Goal: Transaction & Acquisition: Purchase product/service

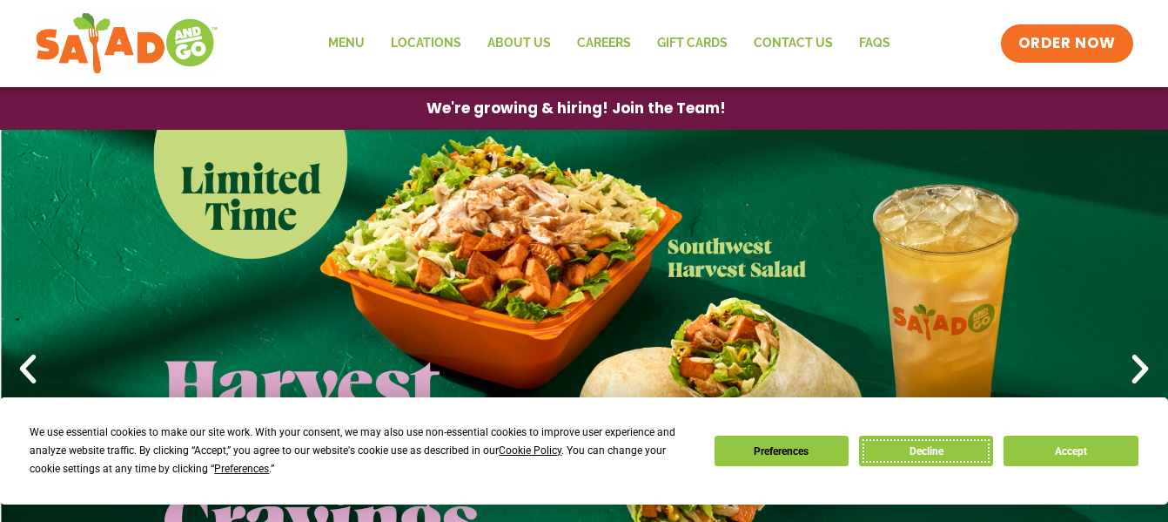
click at [941, 446] on button "Decline" at bounding box center [926, 450] width 134 height 30
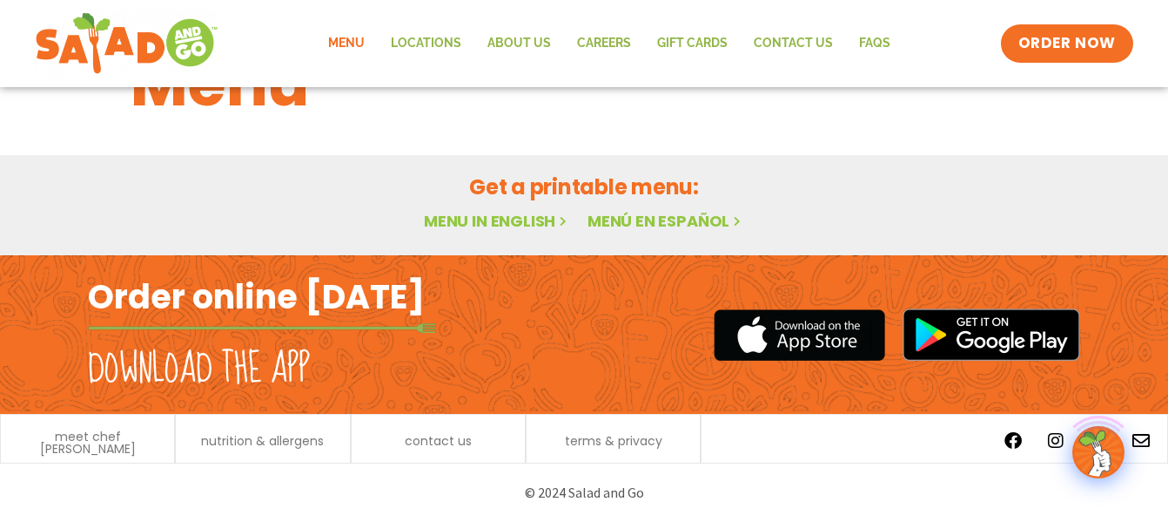
scroll to position [73, 0]
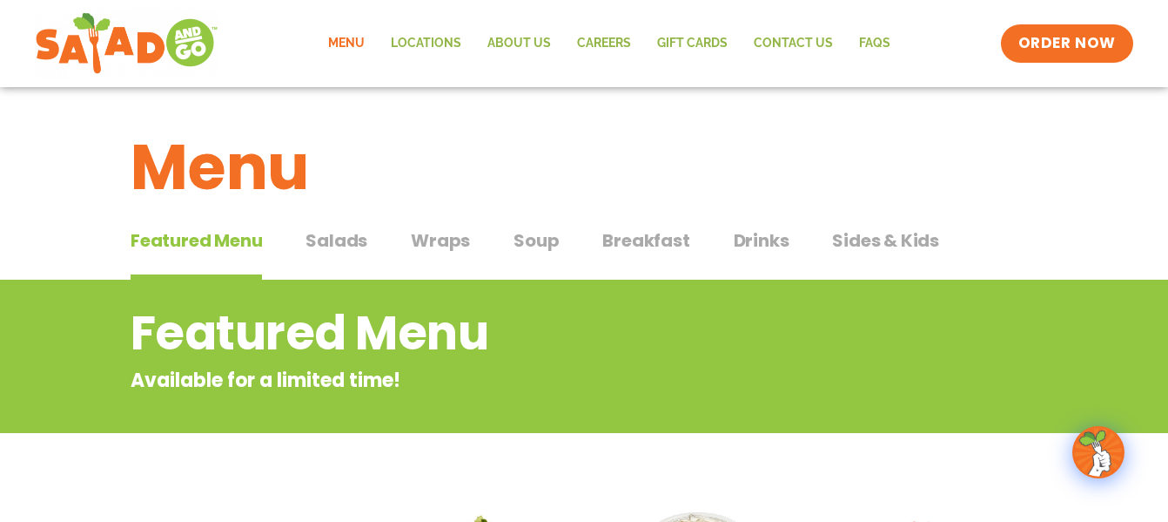
click at [350, 240] on span "Salads" at bounding box center [337, 240] width 62 height 26
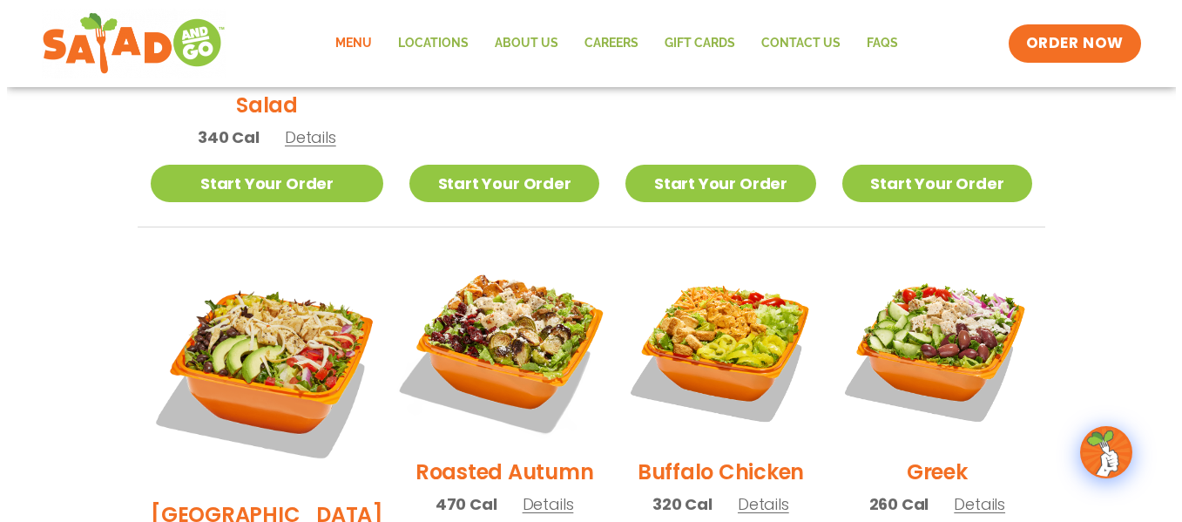
scroll to position [697, 0]
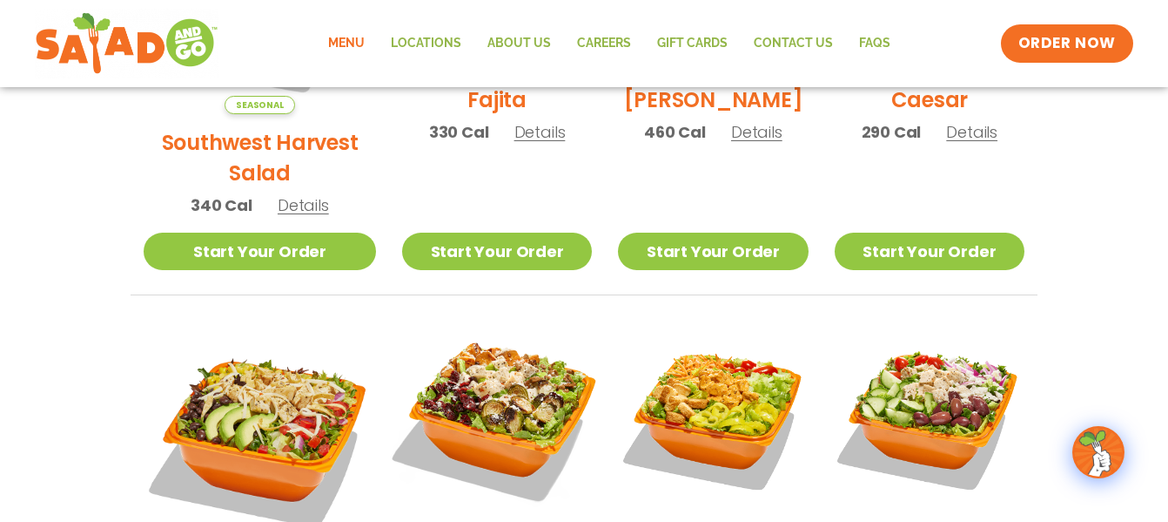
click at [475, 407] on img at bounding box center [497, 416] width 223 height 223
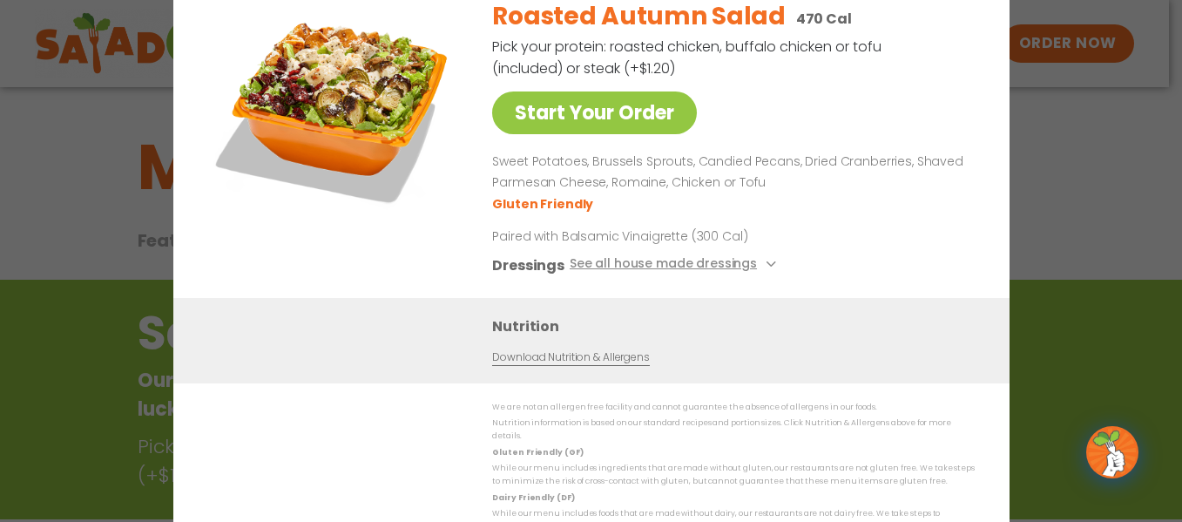
click at [1083, 221] on div "Start Your Order Roasted Autumn Salad 470 Cal Pick your protein: roasted chicke…" at bounding box center [591, 261] width 1182 height 522
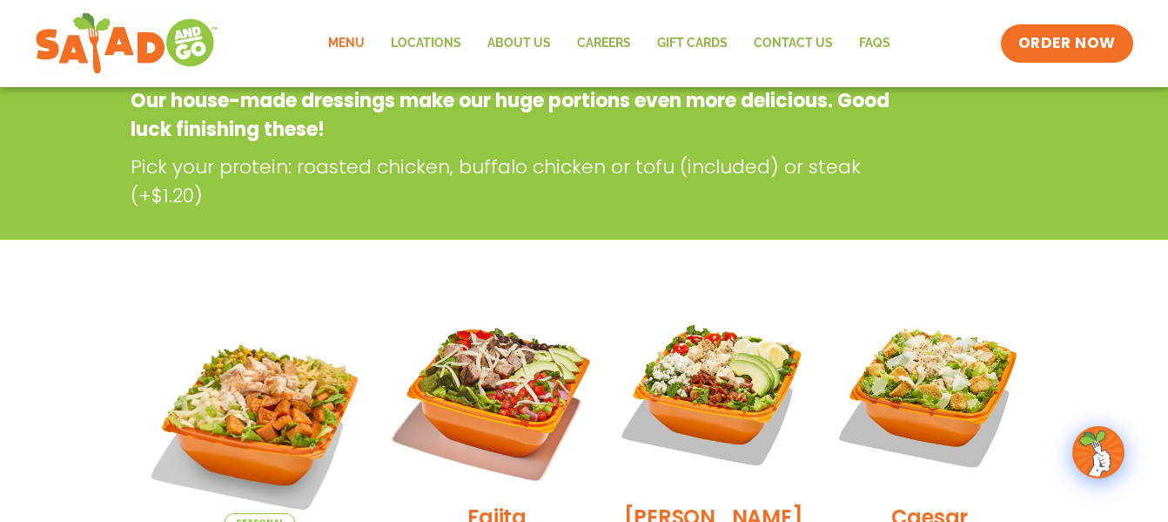
scroll to position [454, 0]
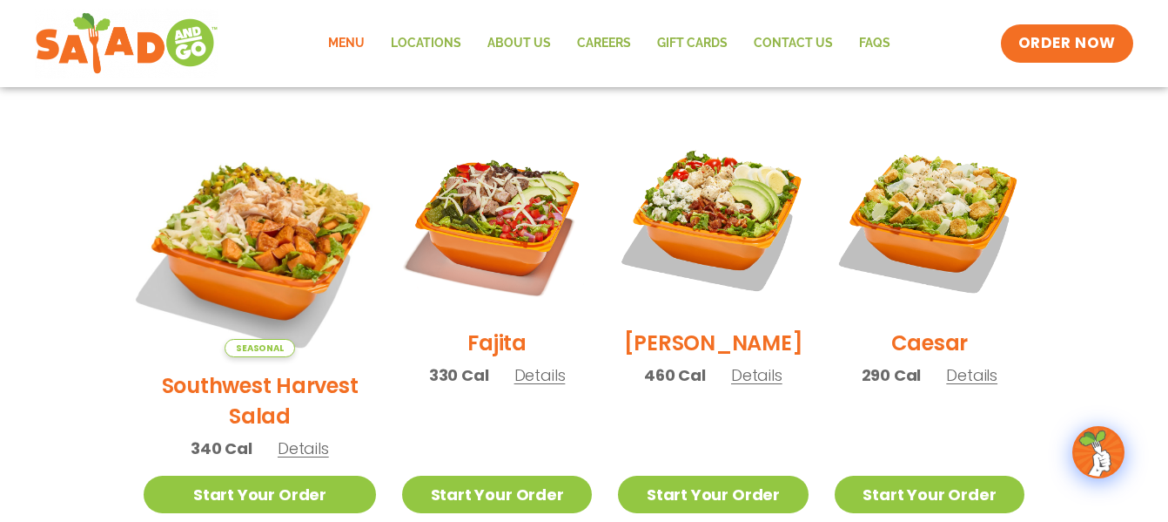
click at [251, 240] on img at bounding box center [260, 240] width 273 height 273
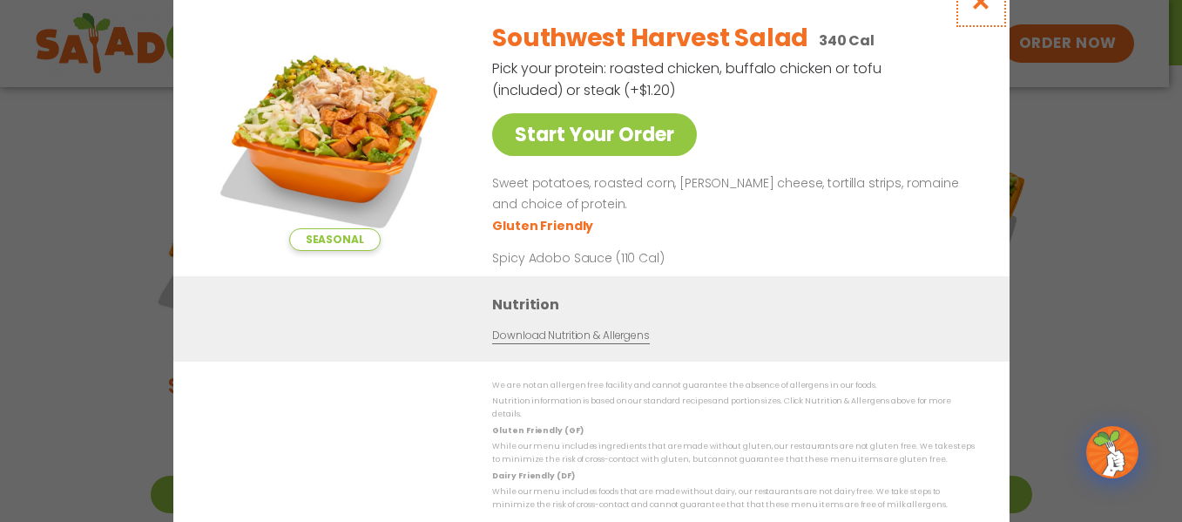
click at [982, 10] on icon "Close modal" at bounding box center [980, 1] width 22 height 18
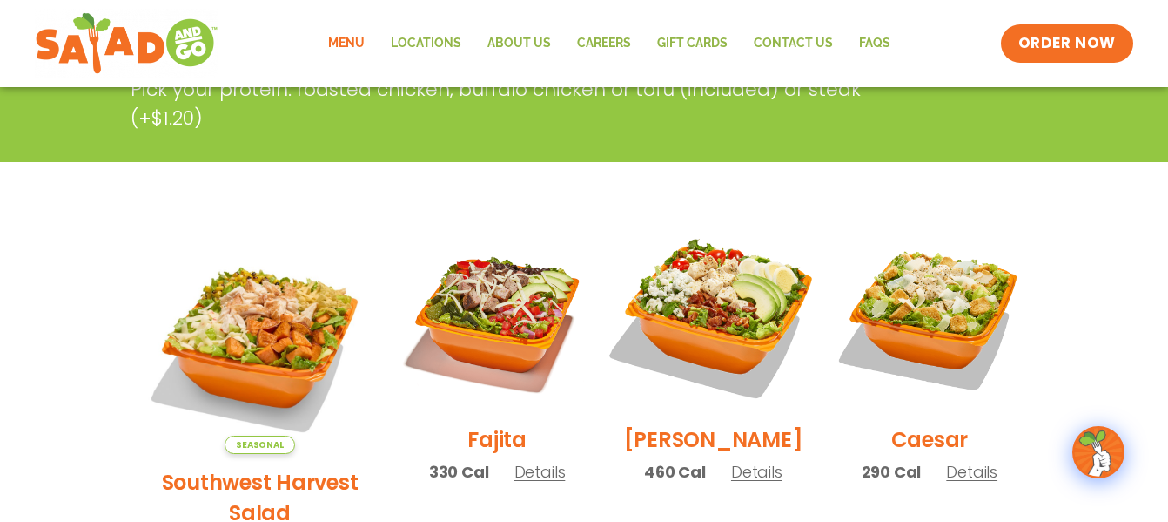
scroll to position [279, 0]
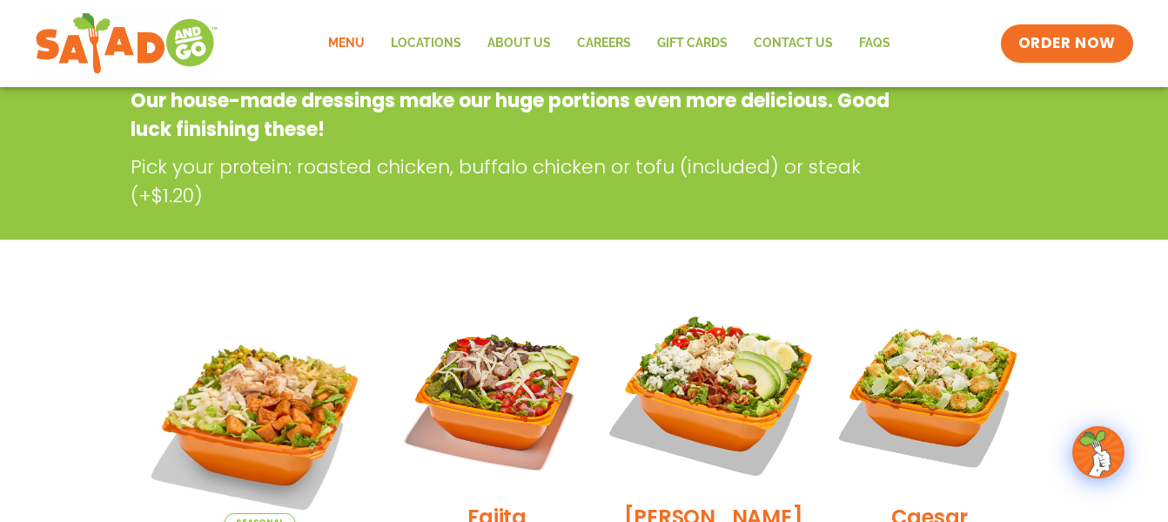
click at [677, 373] on img at bounding box center [713, 393] width 223 height 223
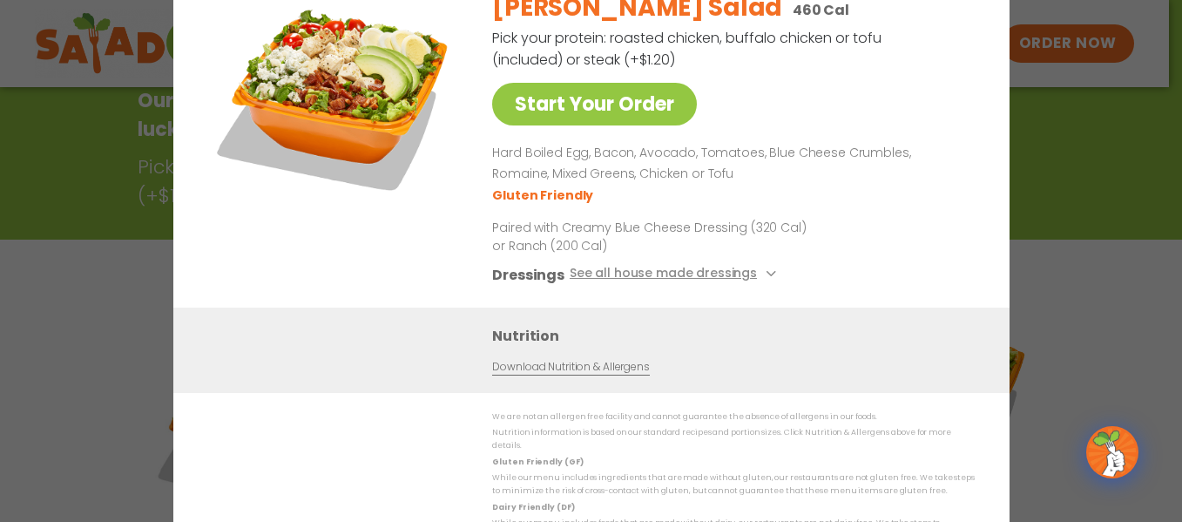
click at [1051, 311] on div "Start Your Order [PERSON_NAME] Salad 460 Cal Pick your protein: roasted chicken…" at bounding box center [591, 261] width 1182 height 522
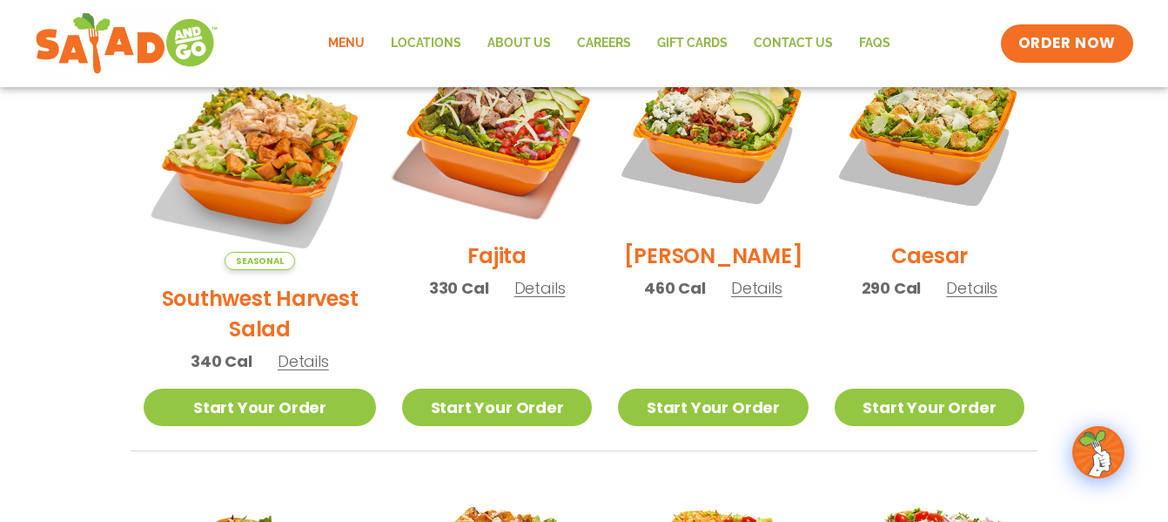
scroll to position [715, 0]
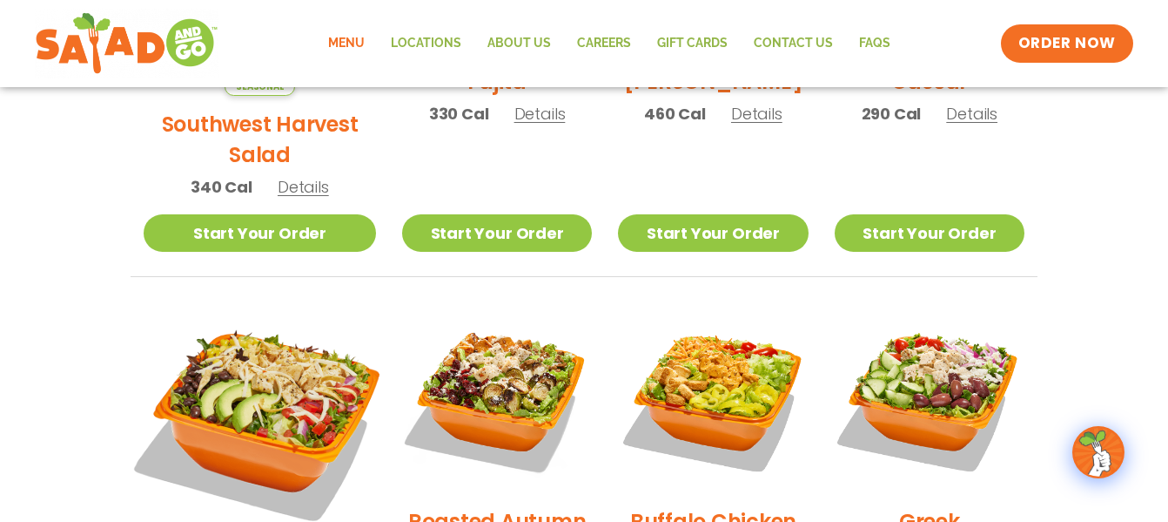
click at [279, 354] on img at bounding box center [260, 419] width 273 height 273
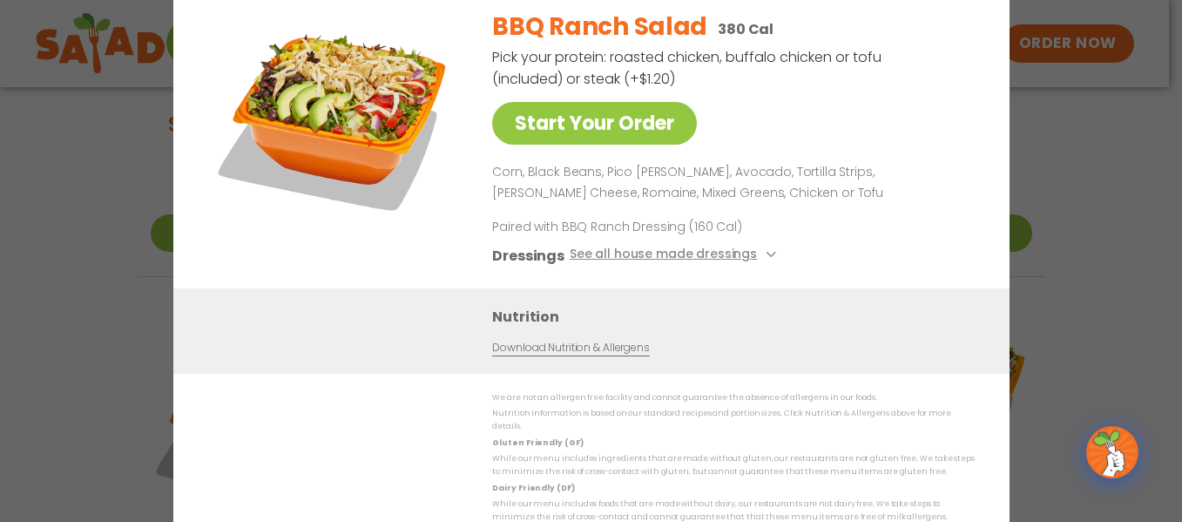
click at [1088, 140] on div "Start Your Order BBQ Ranch Salad 380 Cal Pick your protein: roasted chicken, bu…" at bounding box center [591, 261] width 1182 height 522
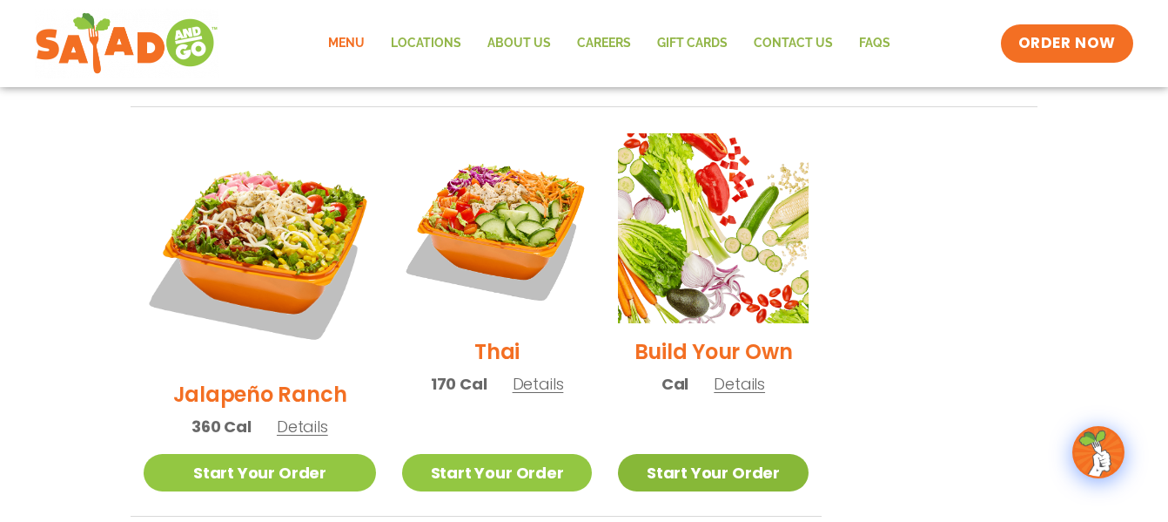
scroll to position [1324, 0]
